Goal: Information Seeking & Learning: Check status

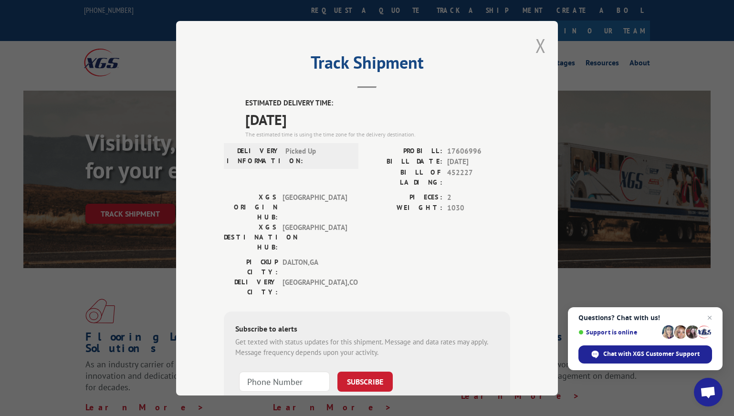
click at [537, 44] on button "Close modal" at bounding box center [541, 45] width 11 height 25
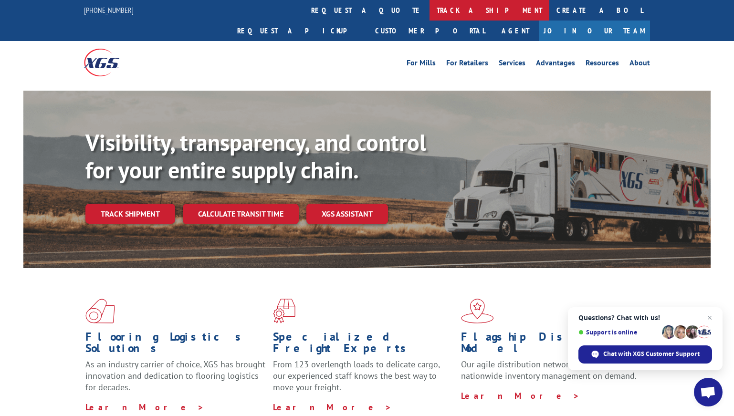
click at [430, 12] on link "track a shipment" at bounding box center [490, 10] width 120 height 21
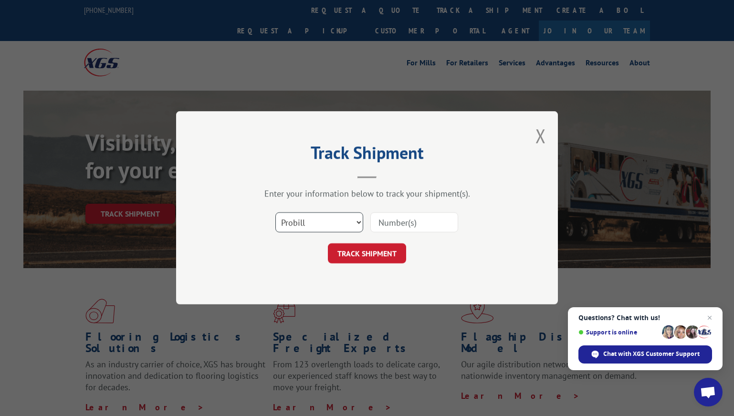
click at [296, 220] on select "Select category... Probill BOL PO" at bounding box center [319, 223] width 88 height 20
select select "po"
click at [275, 213] on select "Select category... Probill BOL PO" at bounding box center [319, 223] width 88 height 20
click at [394, 219] on input at bounding box center [414, 223] width 88 height 20
paste input "49523930"
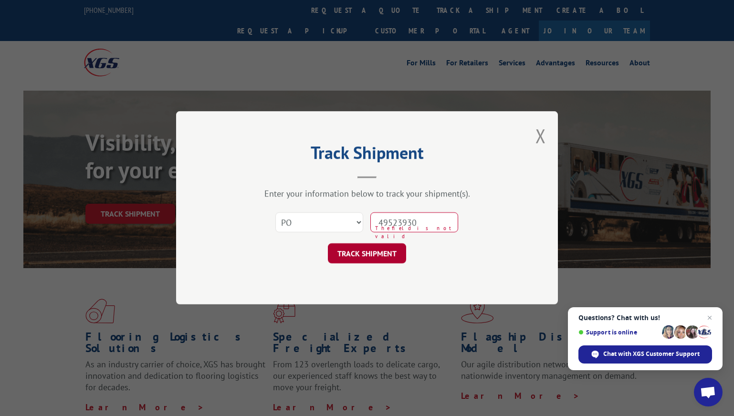
click at [369, 250] on button "TRACK SHIPMENT" at bounding box center [367, 254] width 78 height 20
click at [378, 223] on input "49523930" at bounding box center [414, 223] width 88 height 20
click at [427, 223] on input "49523930" at bounding box center [414, 223] width 88 height 20
type input "49523930"
click at [364, 253] on button "TRACK SHIPMENT" at bounding box center [367, 254] width 78 height 20
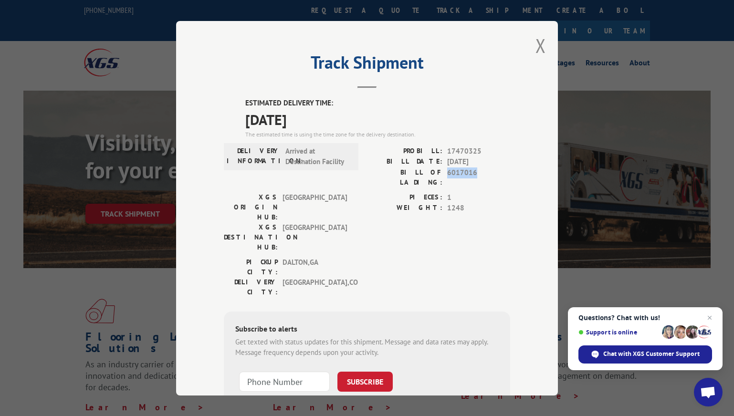
drag, startPoint x: 475, startPoint y: 171, endPoint x: 445, endPoint y: 169, distance: 29.2
click at [447, 169] on span "6017016" at bounding box center [478, 177] width 63 height 20
copy span "6017016"
